Goal: Task Accomplishment & Management: Use online tool/utility

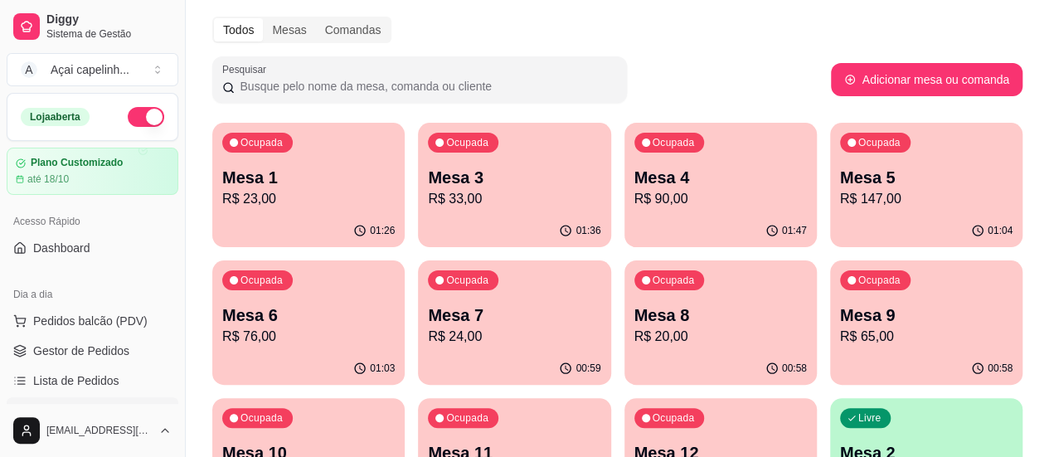
scroll to position [83, 0]
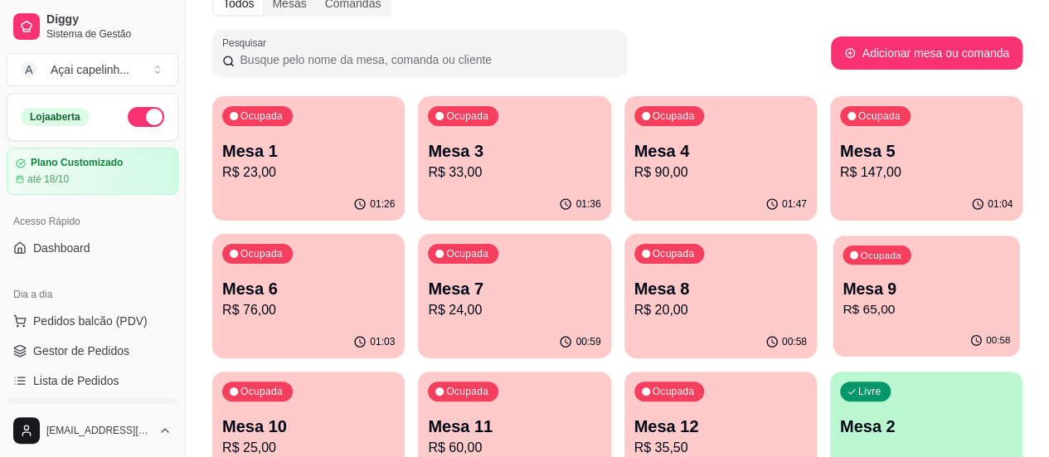
click at [843, 307] on p "R$ 65,00" at bounding box center [927, 309] width 168 height 19
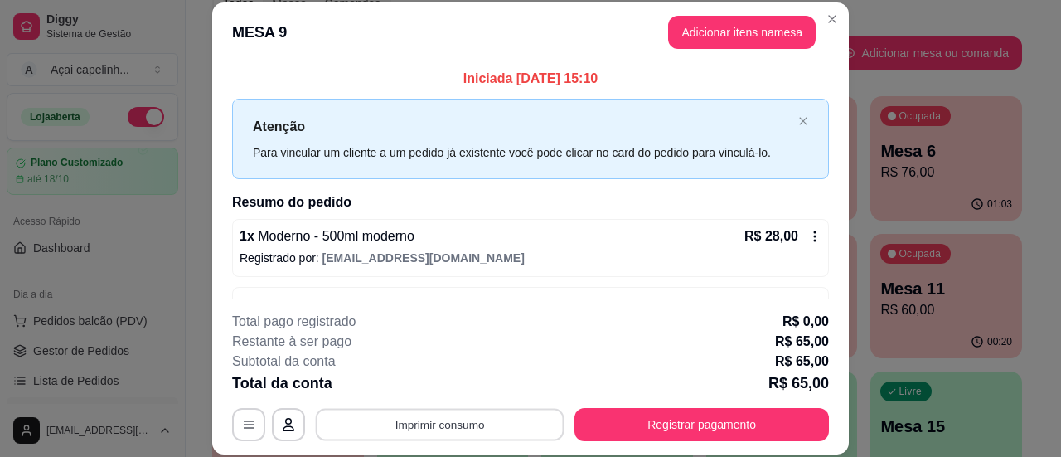
click at [386, 422] on button "Imprimir consumo" at bounding box center [440, 425] width 249 height 32
click at [451, 389] on button "IMPRESSORA" at bounding box center [439, 386] width 116 height 26
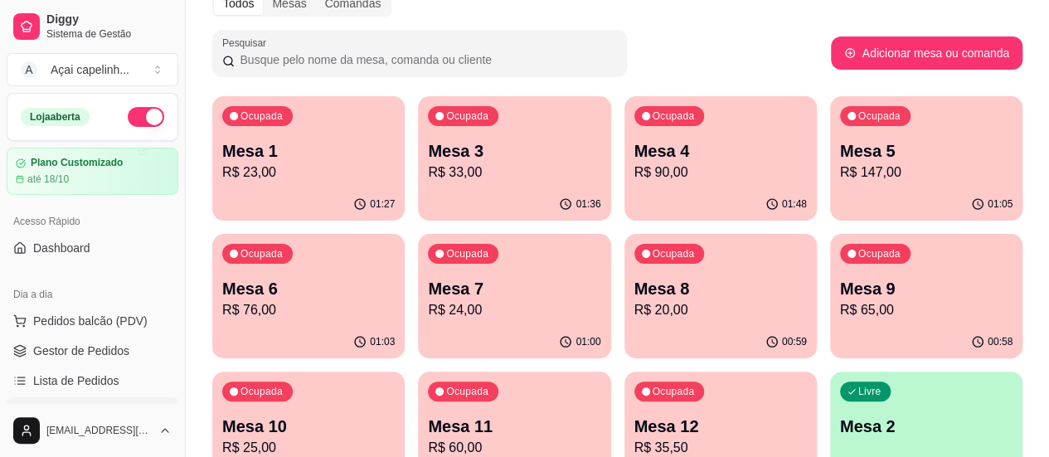
drag, startPoint x: 831, startPoint y: 13, endPoint x: 813, endPoint y: 133, distance: 120.8
click at [428, 291] on p "Mesa 7" at bounding box center [514, 288] width 172 height 23
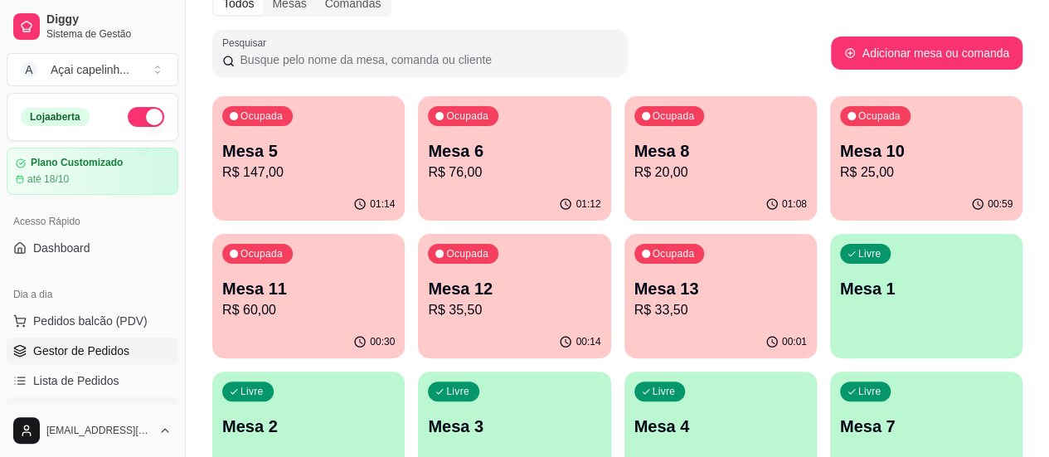
click at [110, 342] on span "Gestor de Pedidos" at bounding box center [81, 350] width 96 height 17
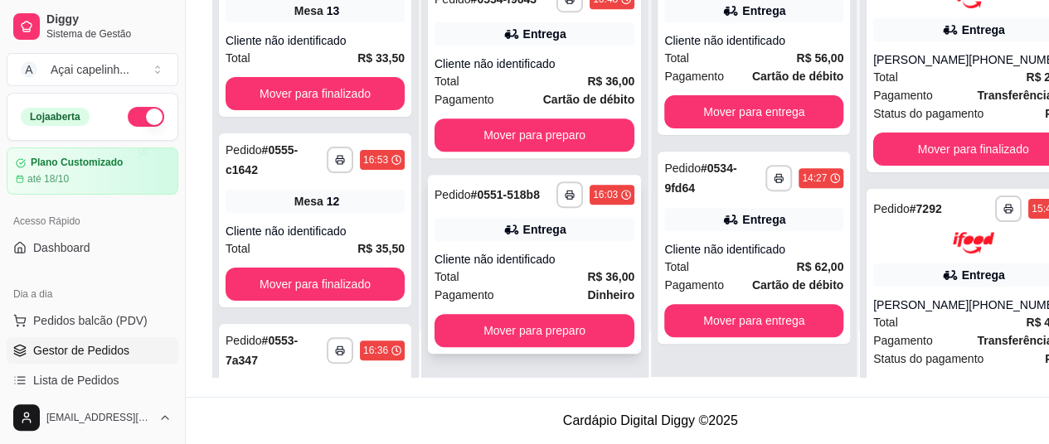
scroll to position [265, 0]
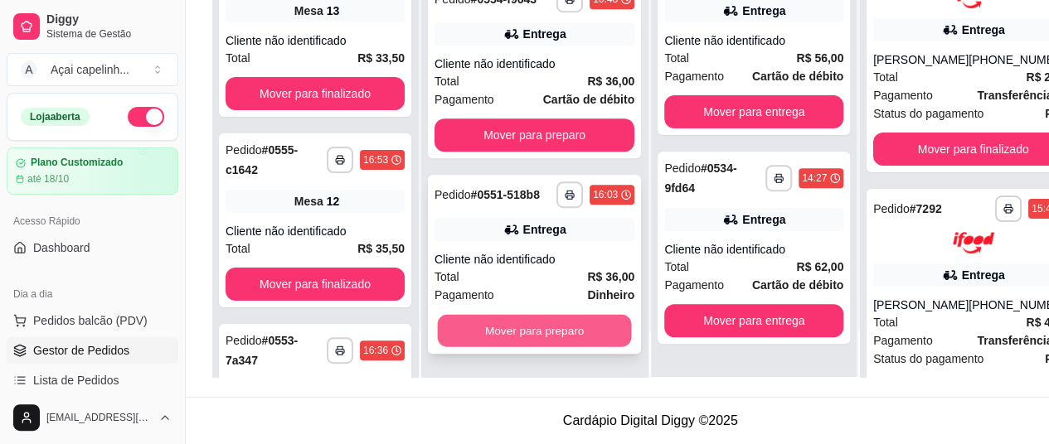
click at [547, 338] on button "Mover para preparo" at bounding box center [535, 330] width 194 height 32
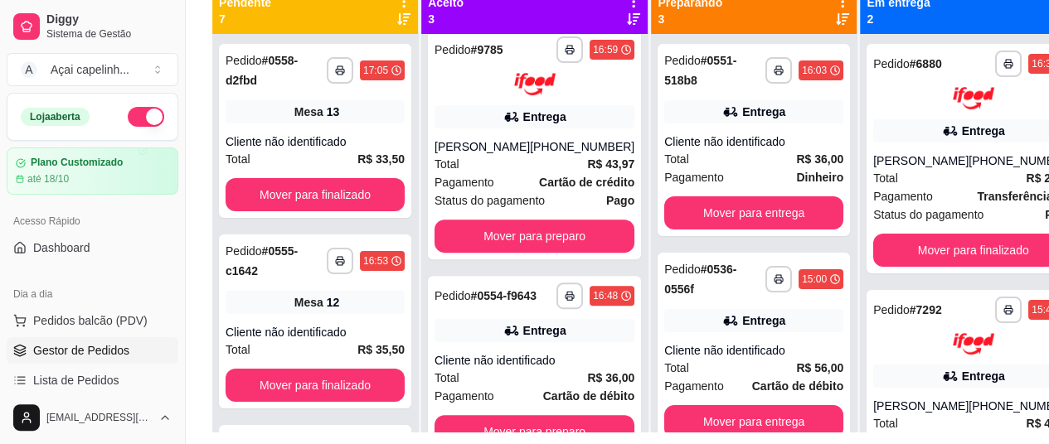
scroll to position [0, 0]
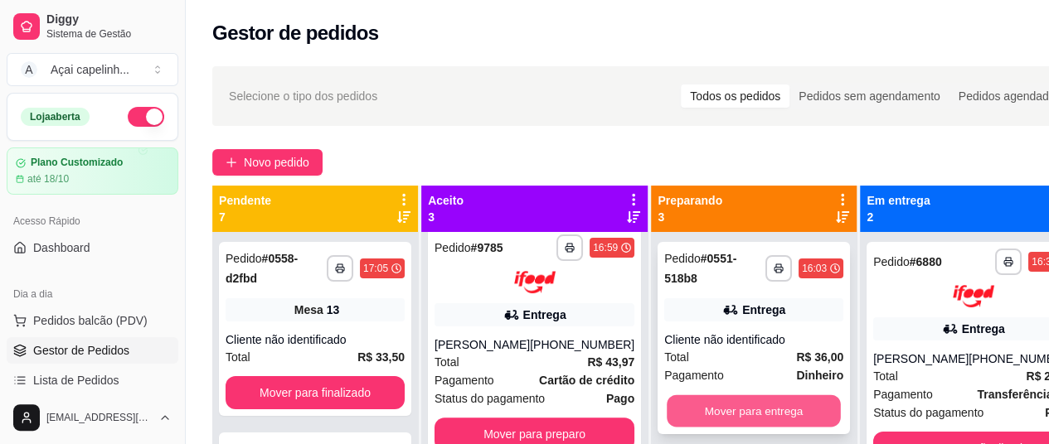
click at [734, 412] on button "Mover para entrega" at bounding box center [754, 412] width 174 height 32
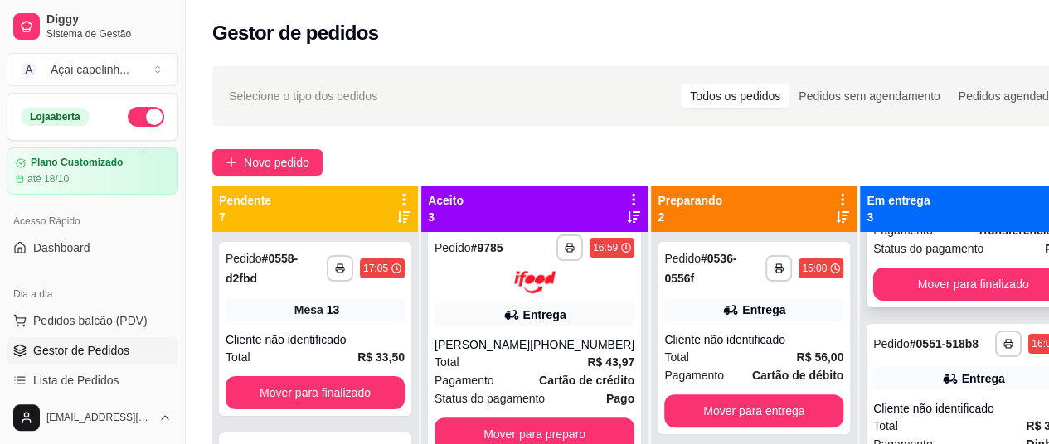
scroll to position [166, 0]
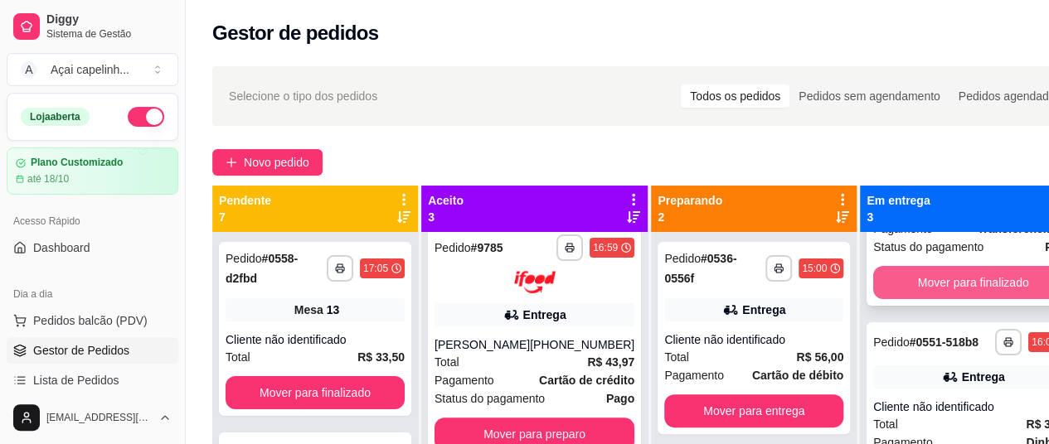
click at [952, 289] on button "Mover para finalizado" at bounding box center [973, 282] width 200 height 33
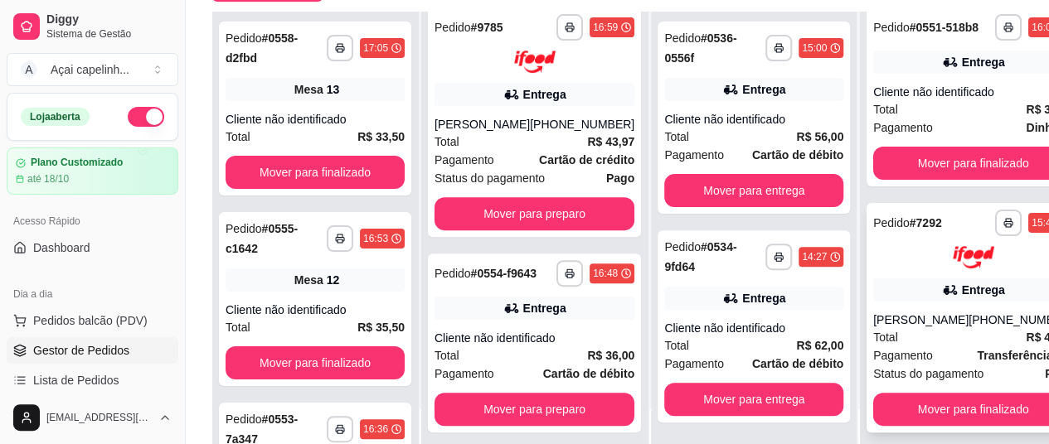
scroll to position [249, 0]
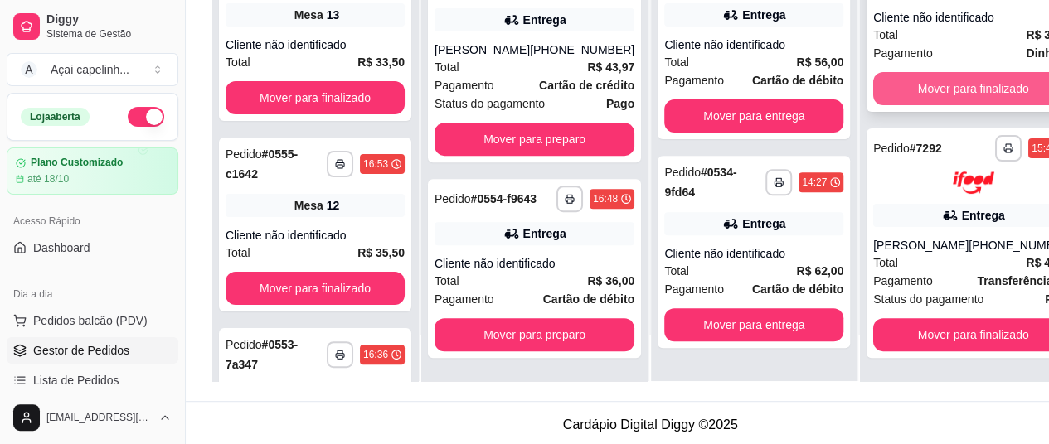
click at [927, 96] on button "Mover para finalizado" at bounding box center [973, 88] width 200 height 33
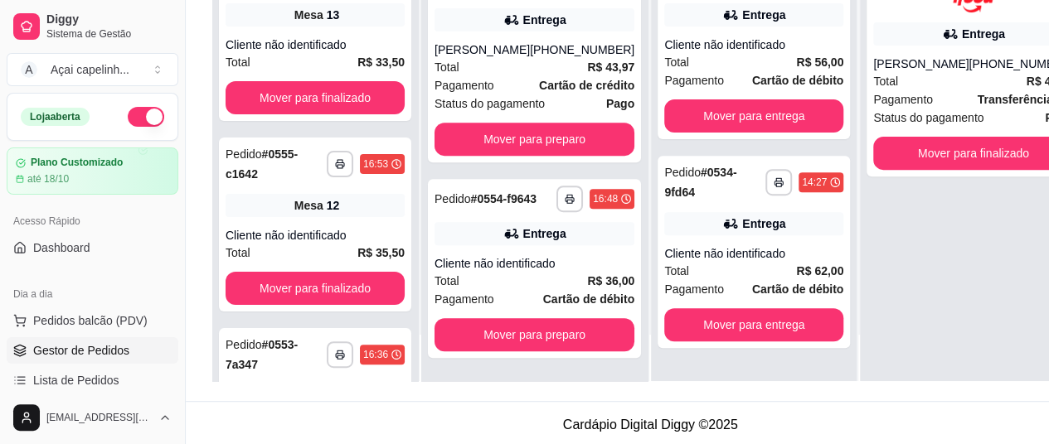
scroll to position [0, 0]
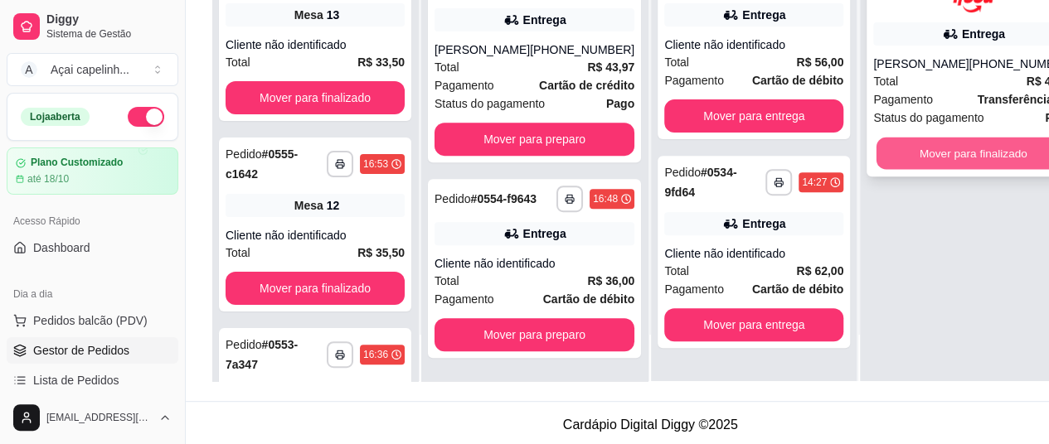
click at [955, 144] on button "Mover para finalizado" at bounding box center [974, 153] width 194 height 32
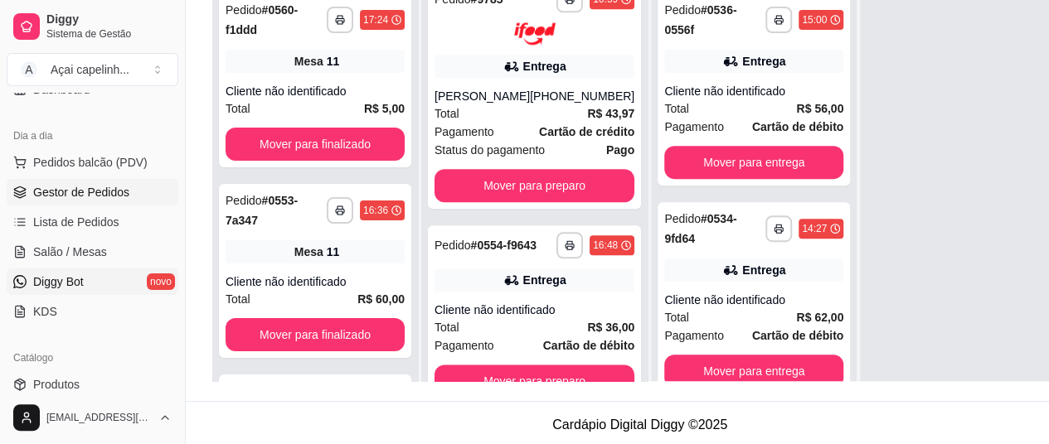
scroll to position [166, 0]
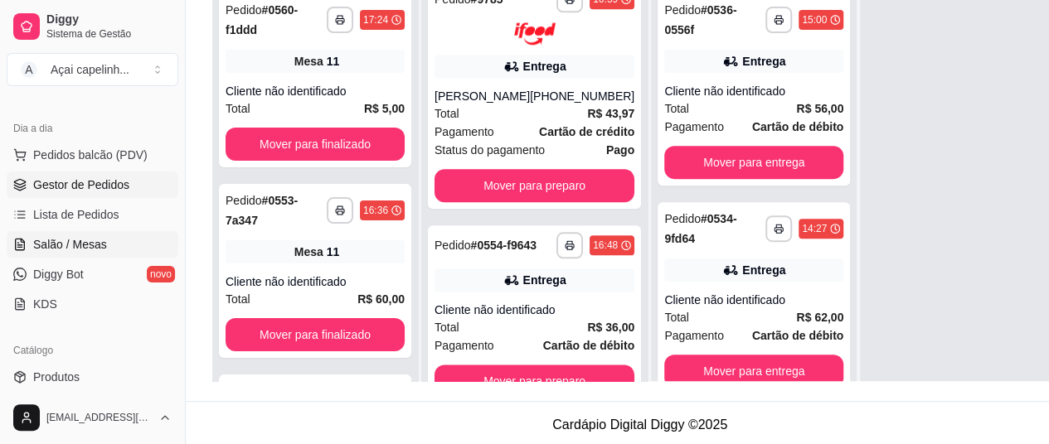
click at [143, 241] on link "Salão / Mesas" at bounding box center [93, 244] width 172 height 27
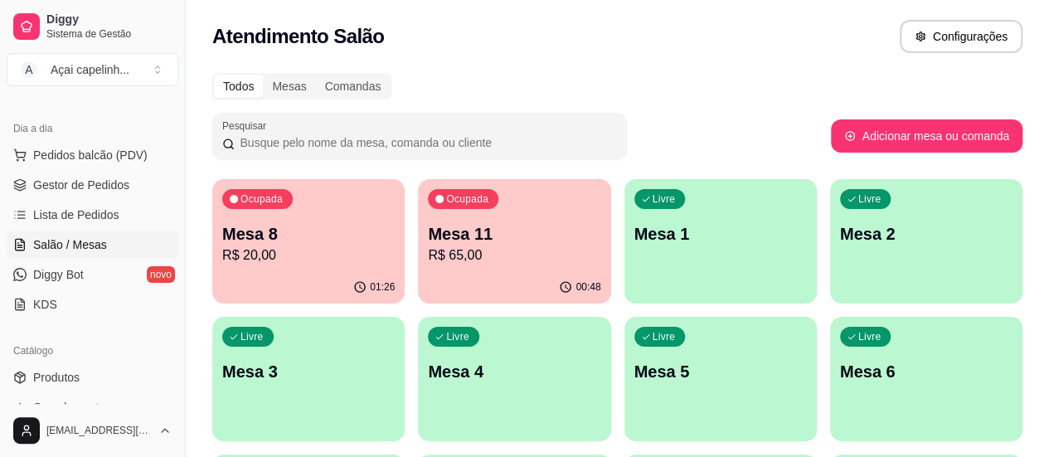
click at [462, 243] on p "Mesa 11" at bounding box center [514, 233] width 172 height 23
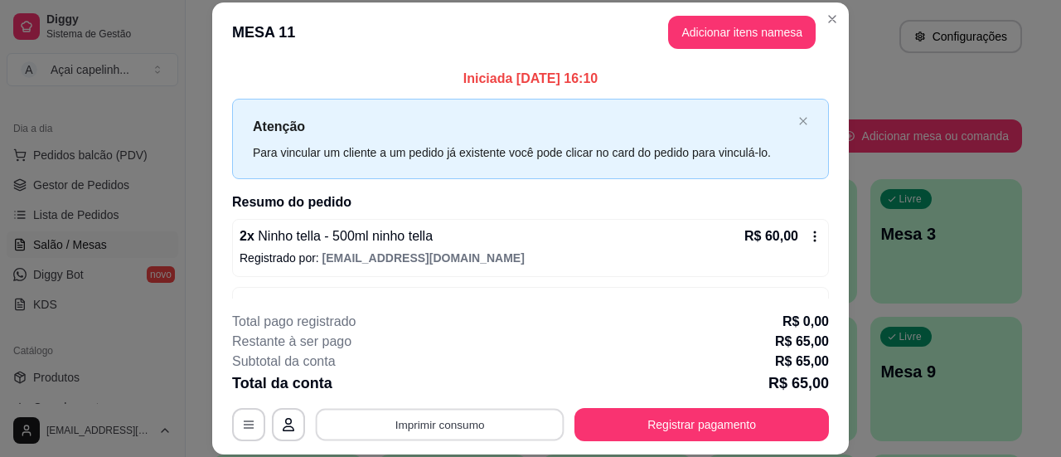
click at [408, 425] on button "Imprimir consumo" at bounding box center [440, 425] width 249 height 32
click at [415, 392] on button "IMPRESSORA" at bounding box center [439, 387] width 120 height 27
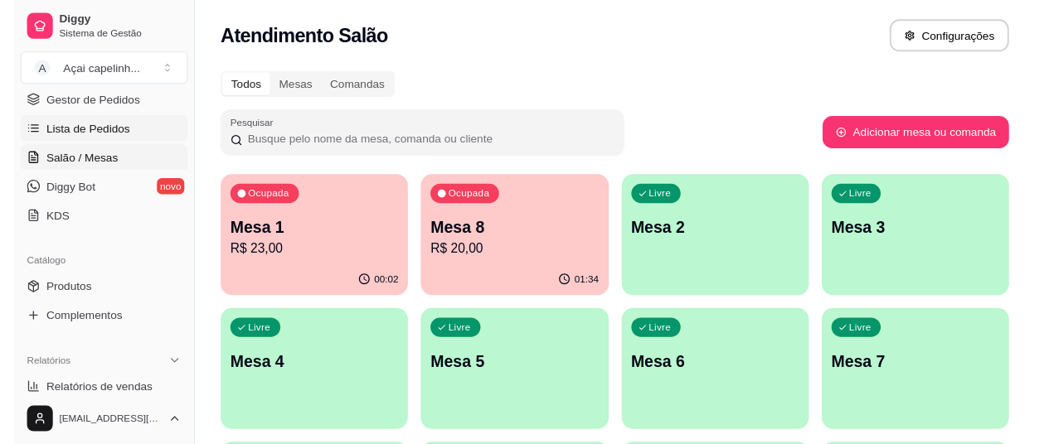
scroll to position [166, 0]
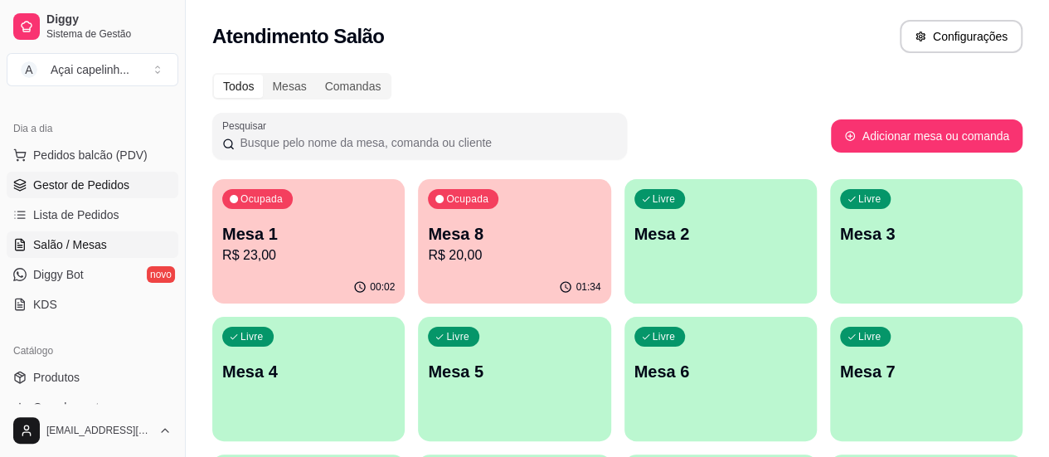
click at [104, 185] on span "Gestor de Pedidos" at bounding box center [81, 185] width 96 height 17
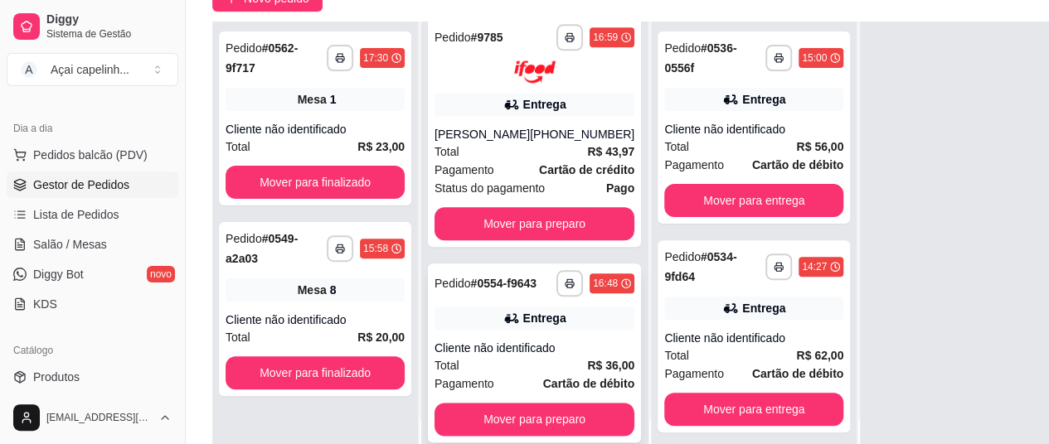
scroll to position [265, 0]
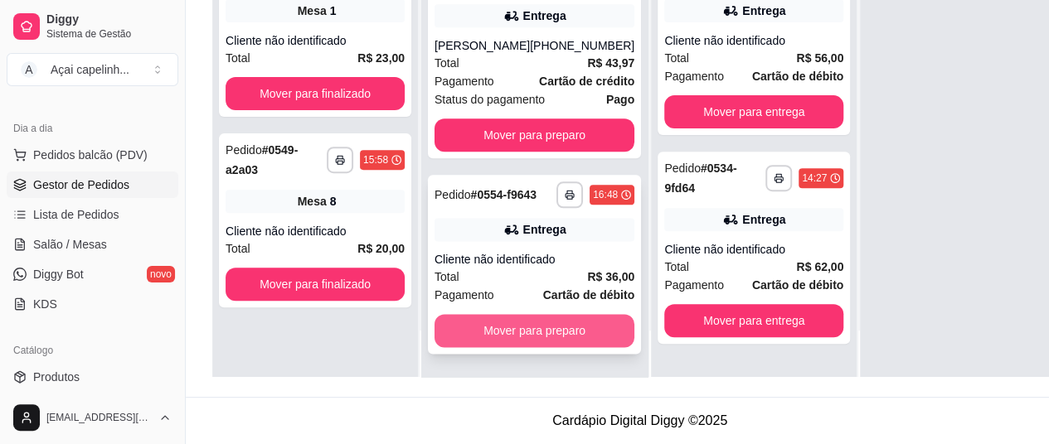
click at [517, 318] on button "Mover para preparo" at bounding box center [535, 330] width 200 height 33
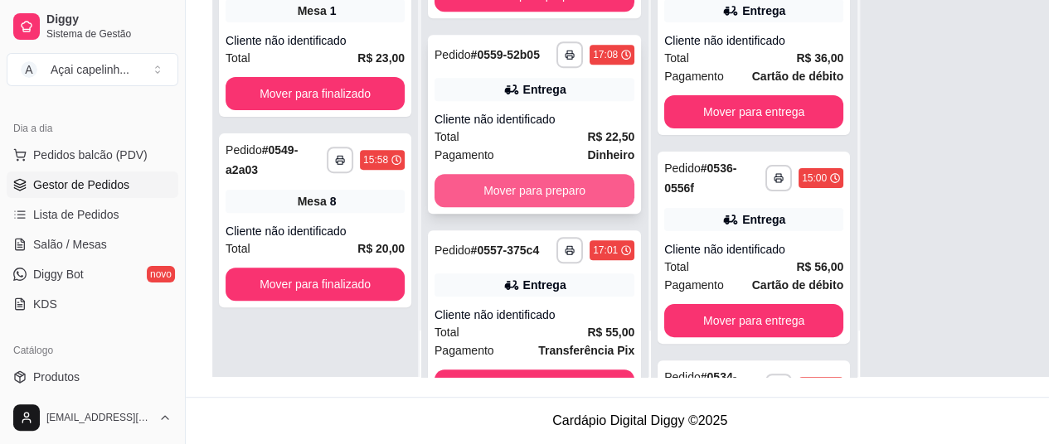
scroll to position [317, 0]
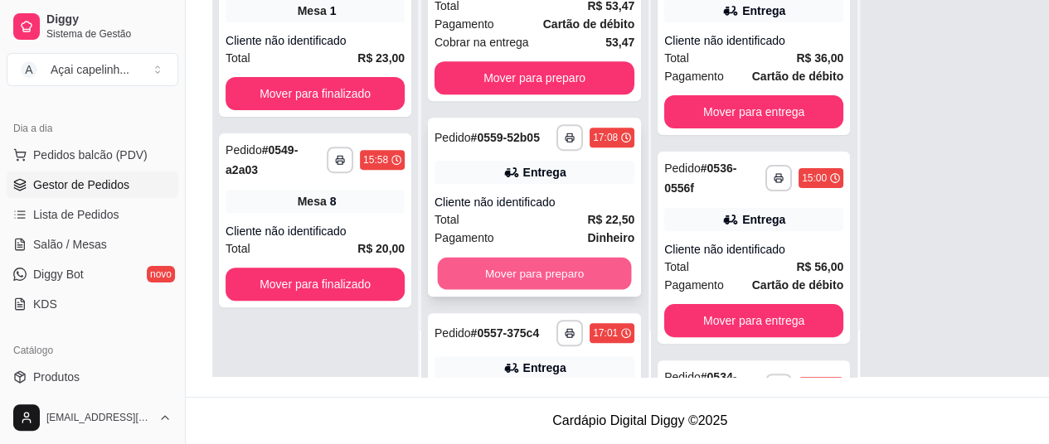
click at [522, 269] on button "Mover para preparo" at bounding box center [535, 274] width 194 height 32
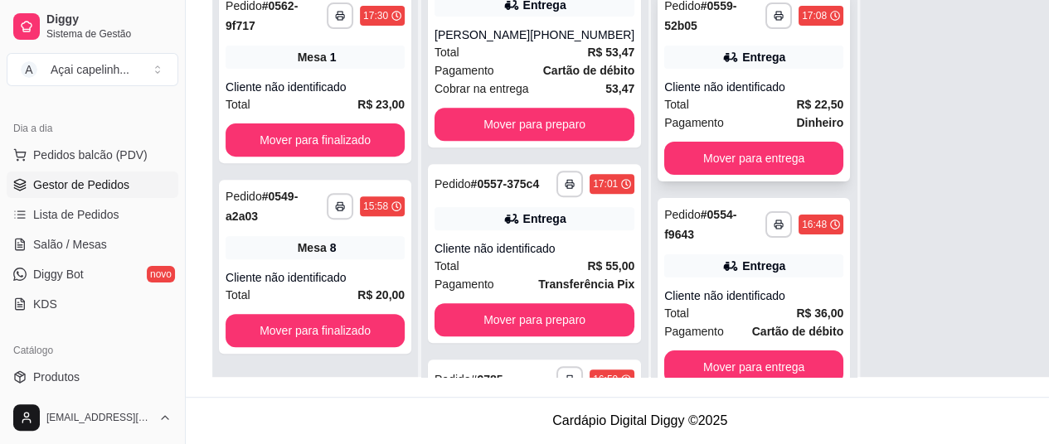
scroll to position [17, 0]
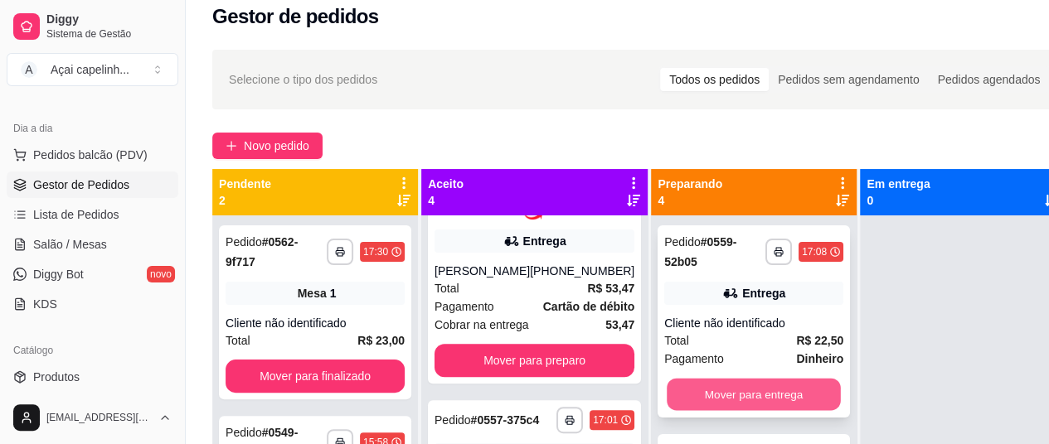
click at [754, 394] on button "Mover para entrega" at bounding box center [754, 395] width 174 height 32
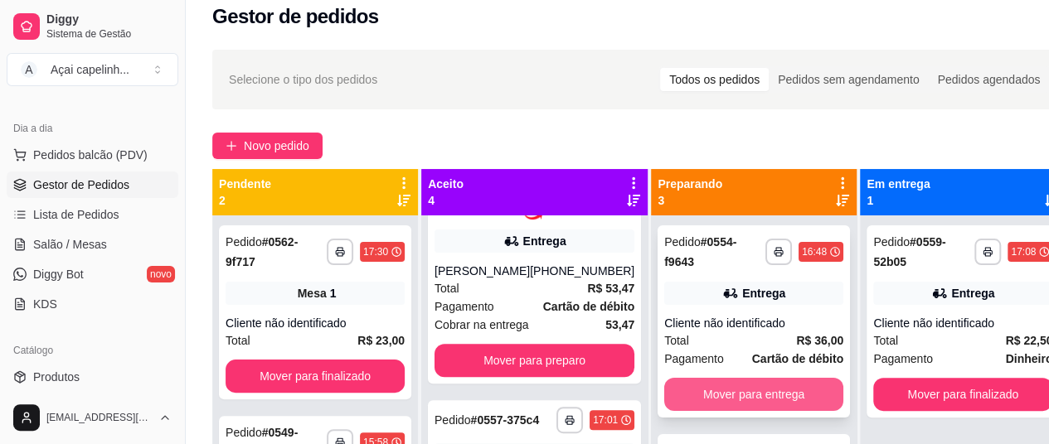
click at [755, 399] on button "Mover para entrega" at bounding box center [753, 394] width 179 height 33
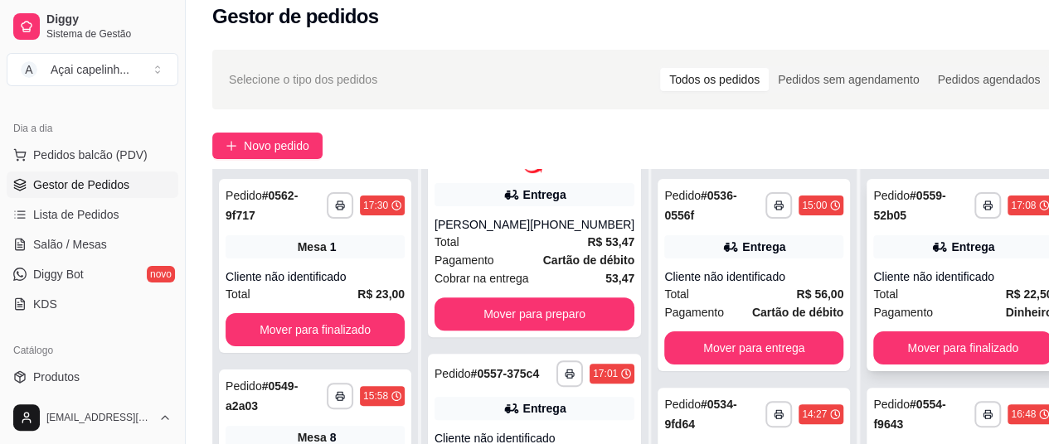
scroll to position [100, 0]
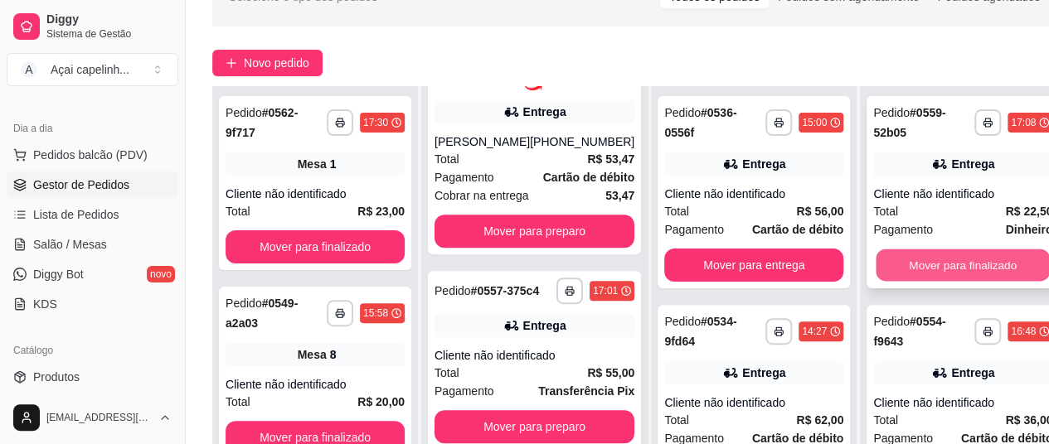
click at [939, 273] on button "Mover para finalizado" at bounding box center [963, 266] width 174 height 32
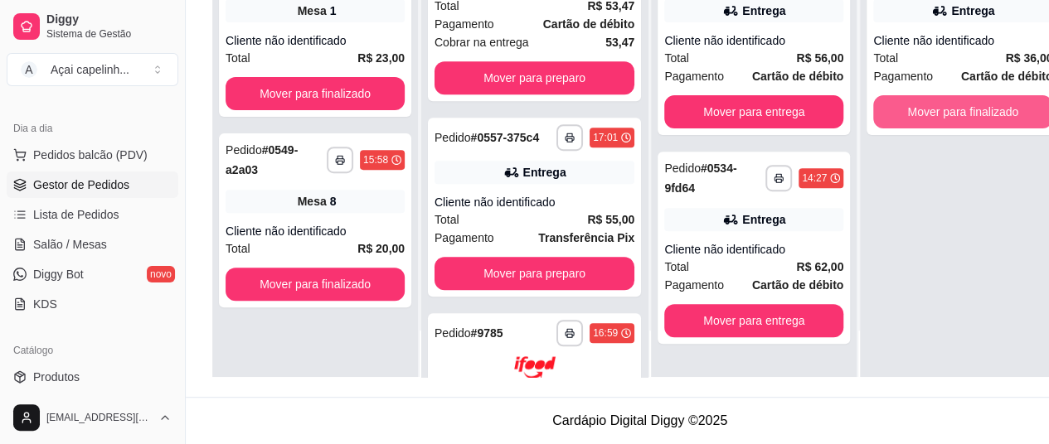
scroll to position [265, 0]
click at [889, 97] on button "Mover para finalizado" at bounding box center [962, 111] width 179 height 33
